Goal: Information Seeking & Learning: Learn about a topic

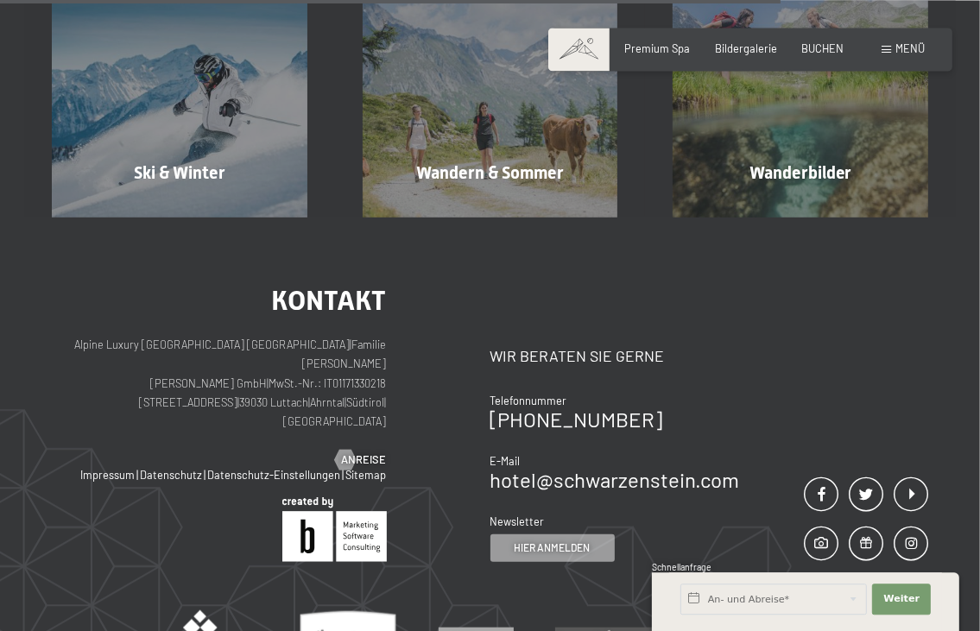
scroll to position [927, 0]
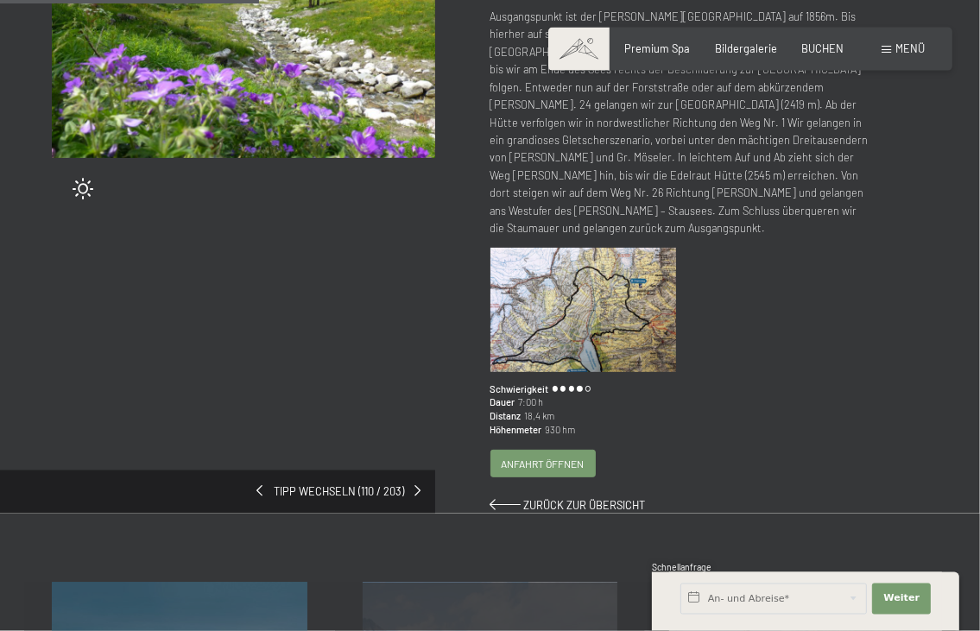
scroll to position [304, 0]
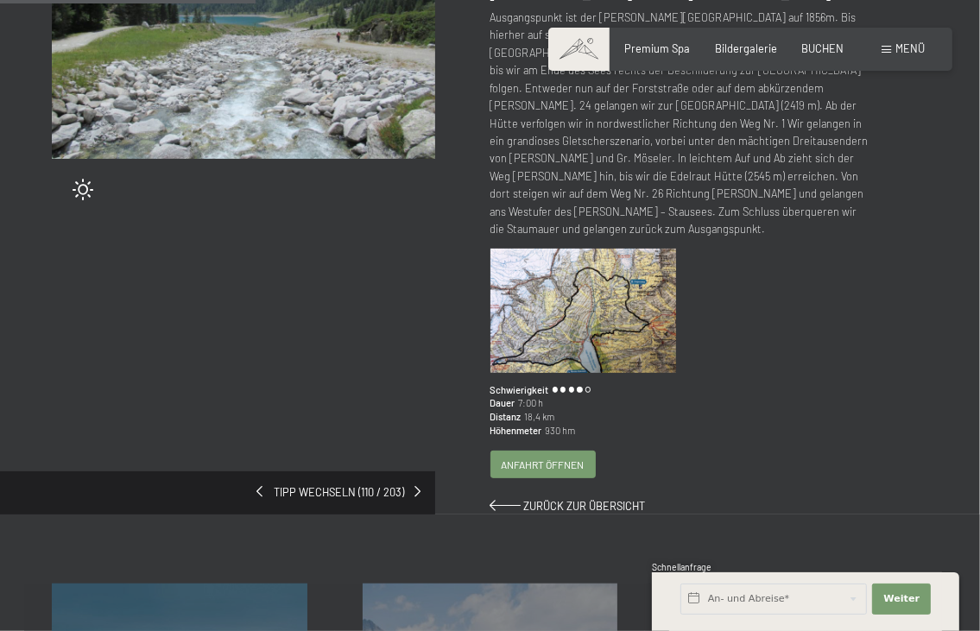
click at [606, 308] on img at bounding box center [584, 311] width 187 height 124
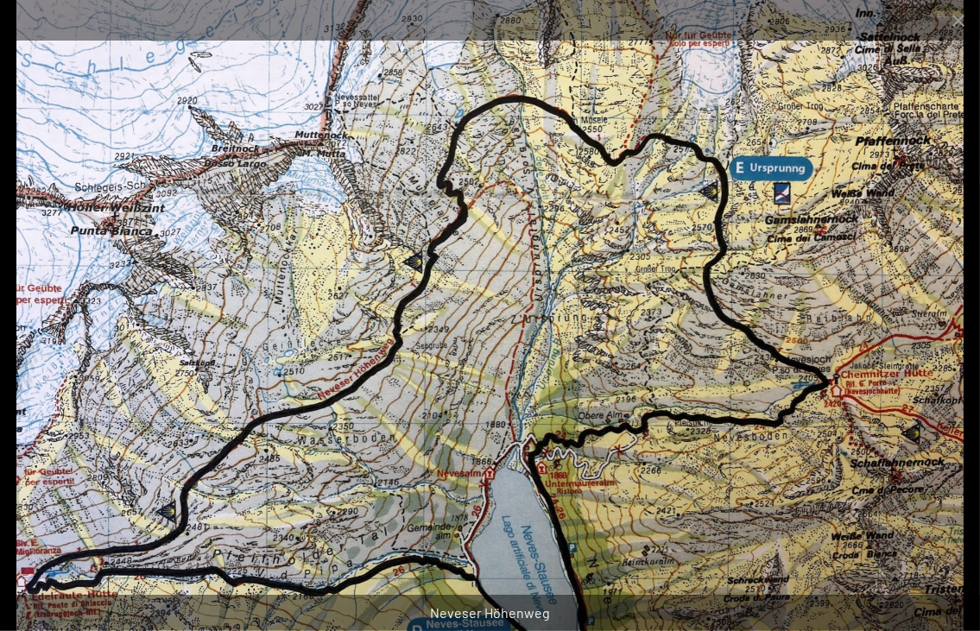
scroll to position [637, 0]
click at [955, 19] on button "Close gallery" at bounding box center [958, 20] width 43 height 41
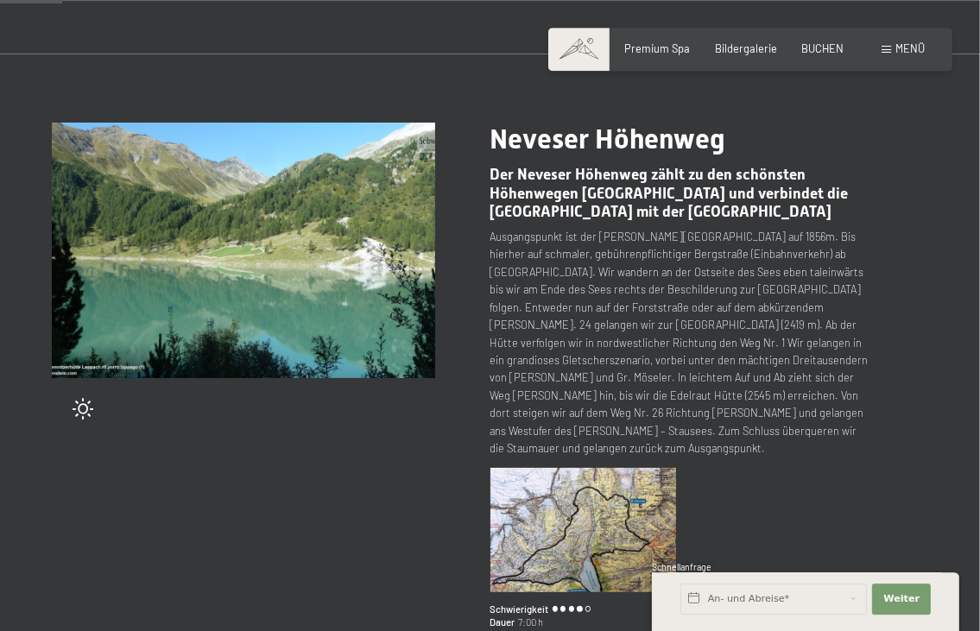
scroll to position [73, 0]
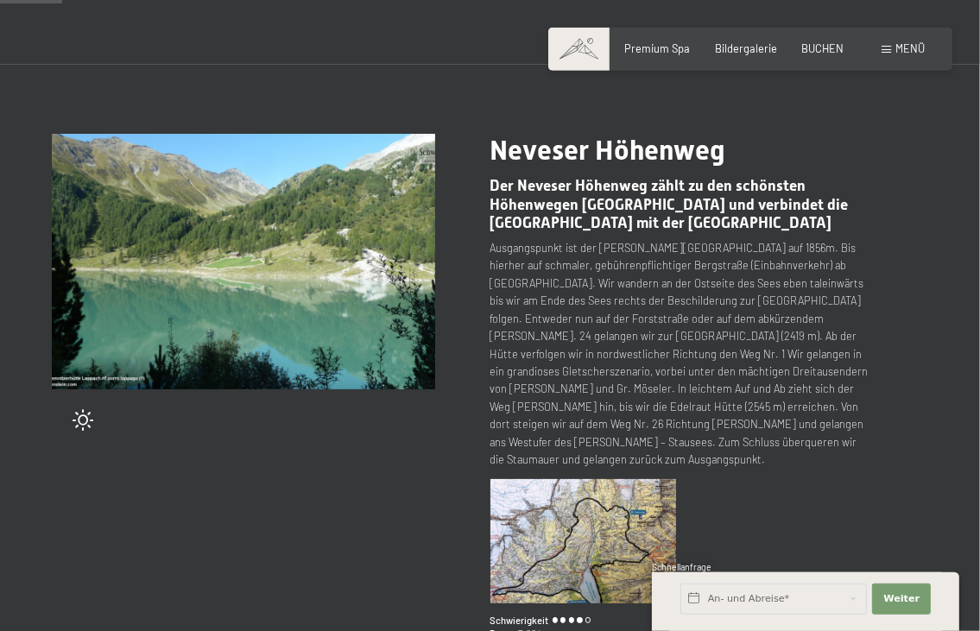
click at [360, 287] on img at bounding box center [244, 262] width 384 height 256
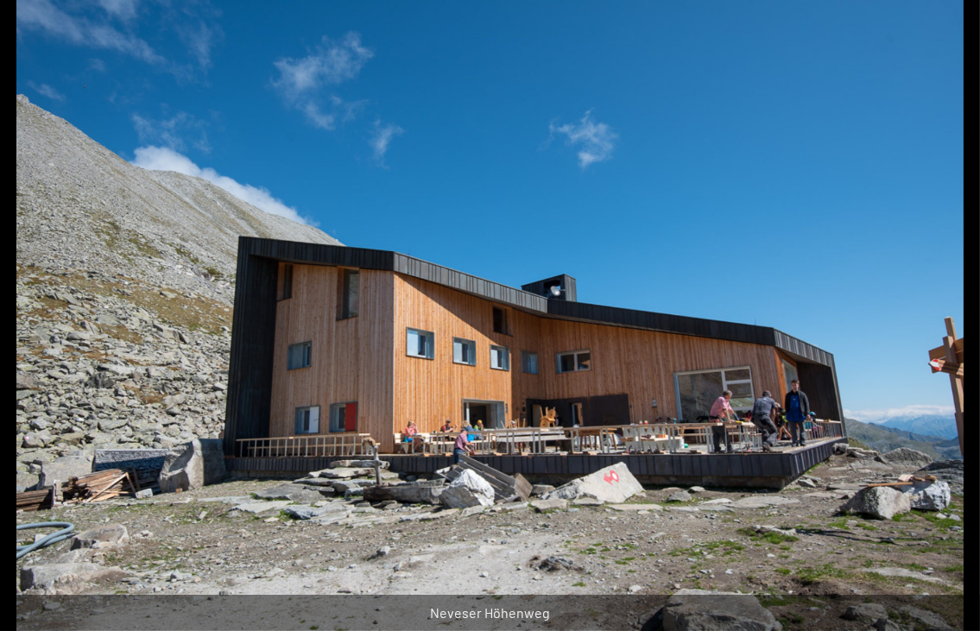
scroll to position [153, 0]
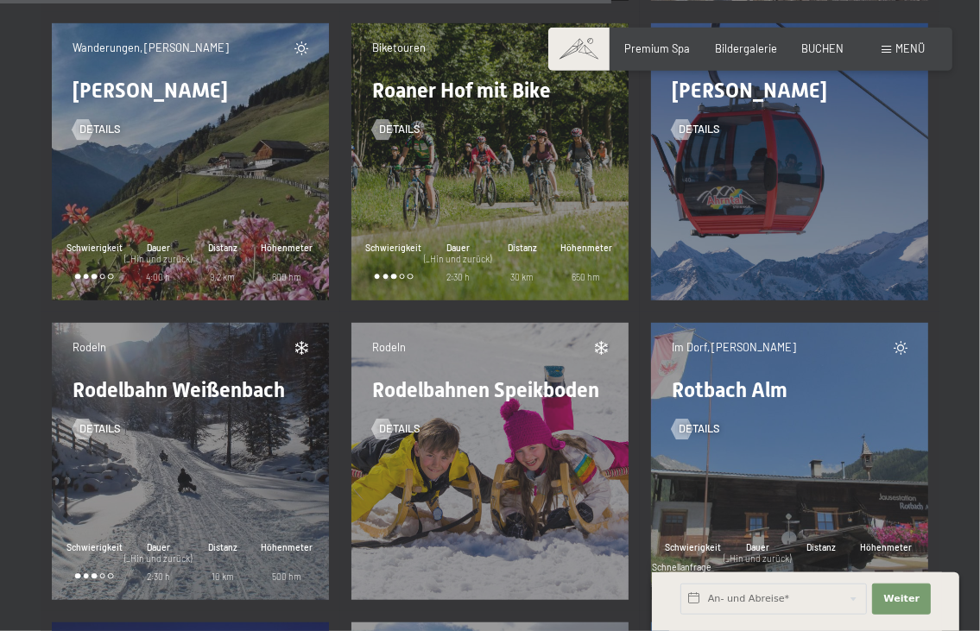
scroll to position [13474, 0]
